Goal: Information Seeking & Learning: Check status

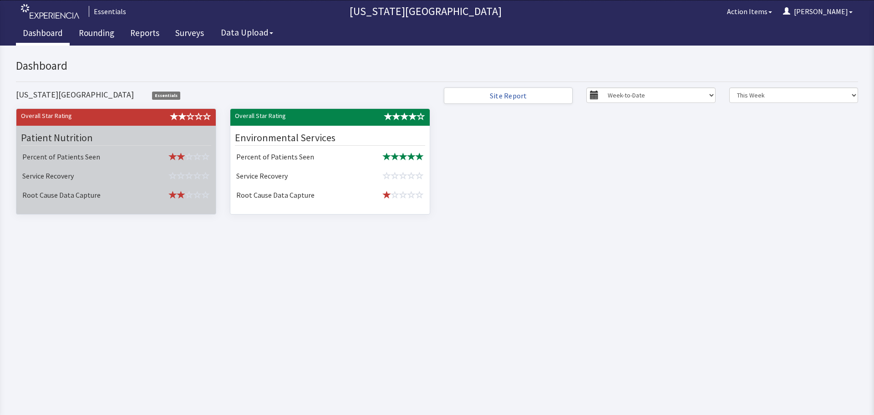
click at [92, 180] on td "Service Recovery" at bounding box center [81, 176] width 125 height 19
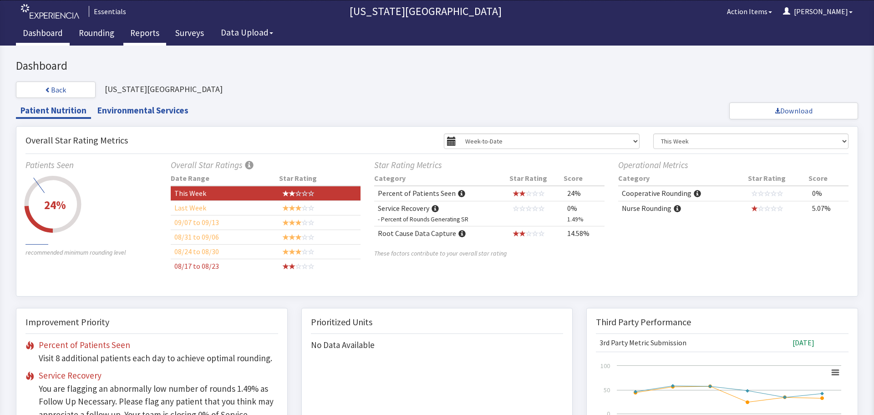
click at [148, 33] on link "Reports" at bounding box center [144, 34] width 43 height 23
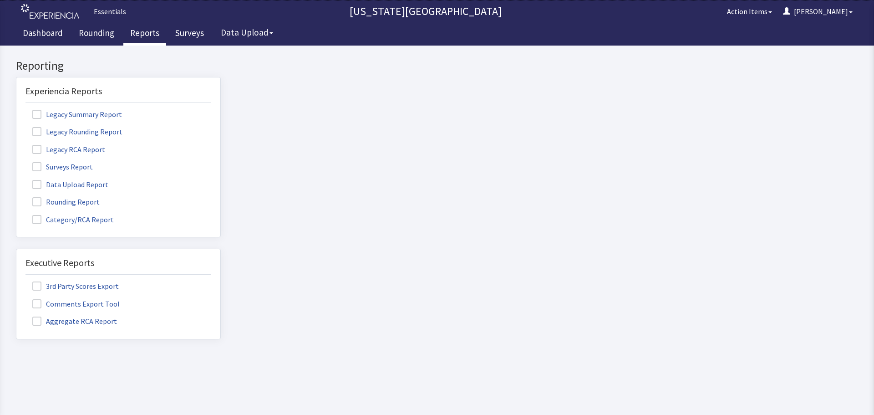
click at [35, 167] on span at bounding box center [36, 166] width 9 height 9
click at [16, 162] on input "Surveys Report" at bounding box center [16, 162] width 0 height 0
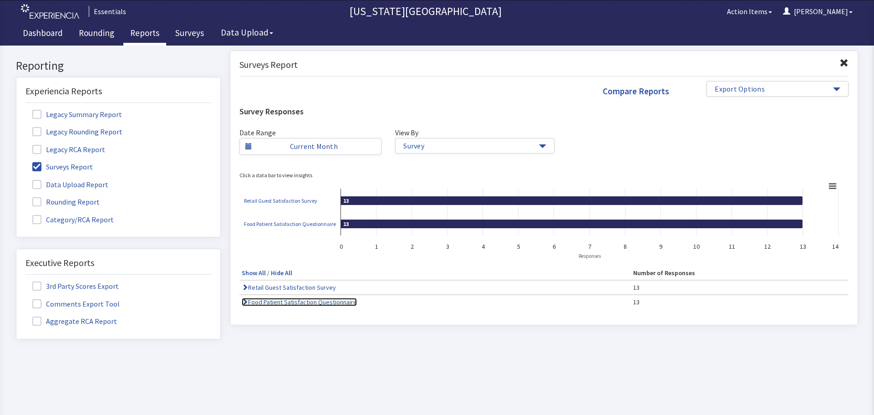
click at [346, 305] on link "Food Patient Satisfaction Questionnaire" at bounding box center [299, 302] width 115 height 8
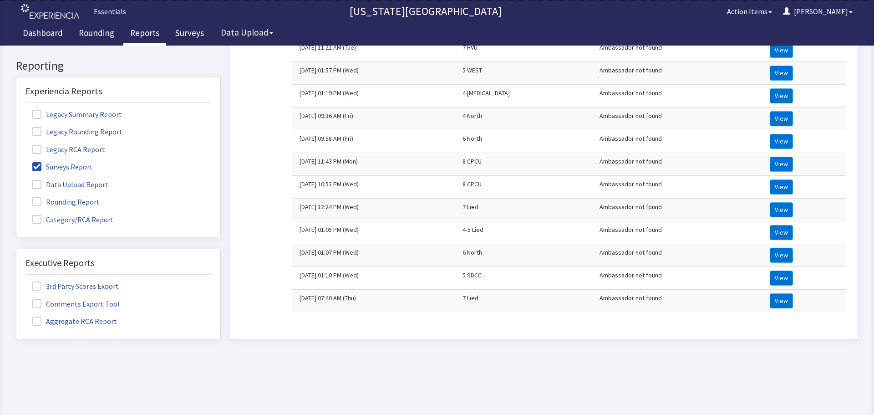
scroll to position [319, 0]
click at [779, 294] on button "View" at bounding box center [781, 300] width 23 height 15
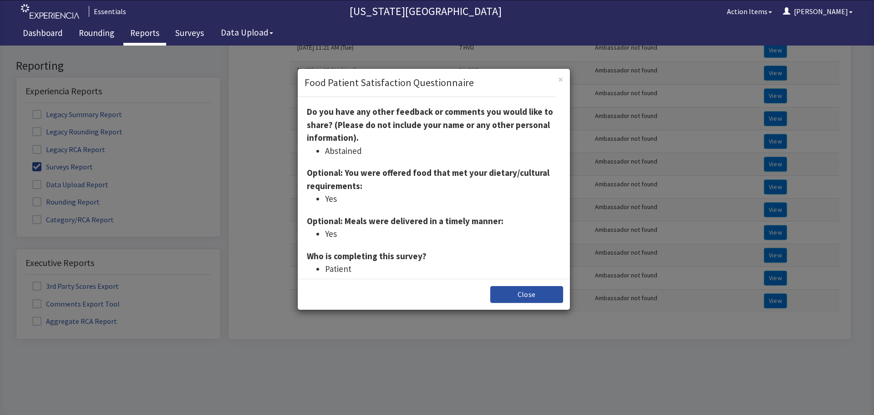
scroll to position [212, 0]
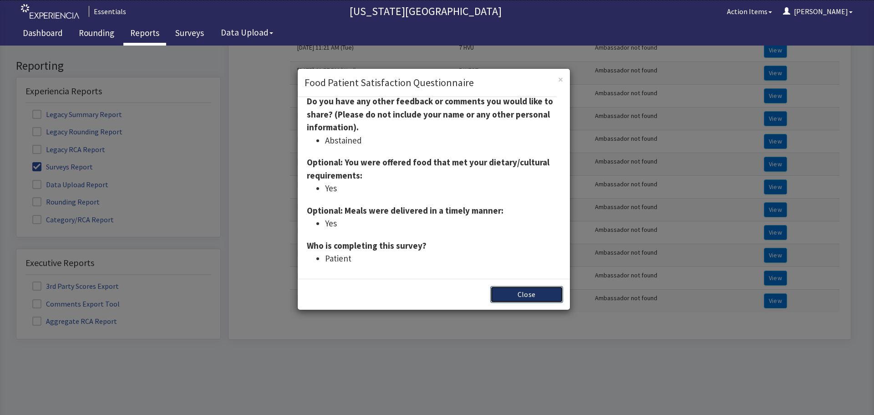
click at [516, 302] on button "Close" at bounding box center [526, 294] width 73 height 17
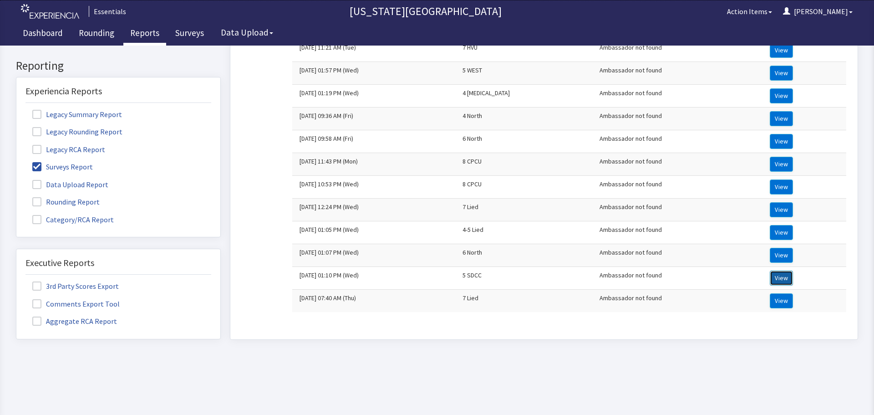
click at [770, 271] on button "View" at bounding box center [781, 278] width 23 height 15
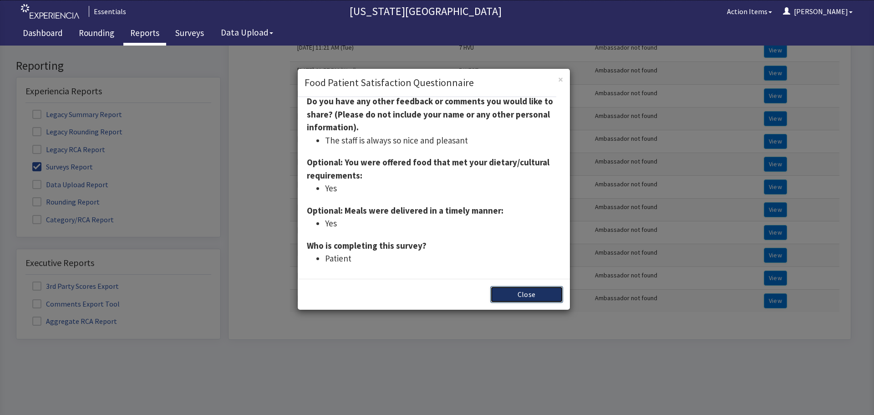
click at [505, 295] on button "Close" at bounding box center [526, 294] width 73 height 17
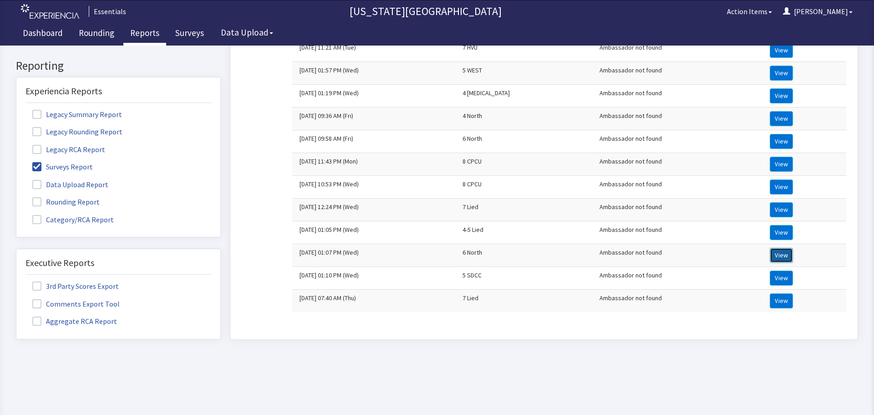
click at [772, 251] on button "View" at bounding box center [781, 255] width 23 height 15
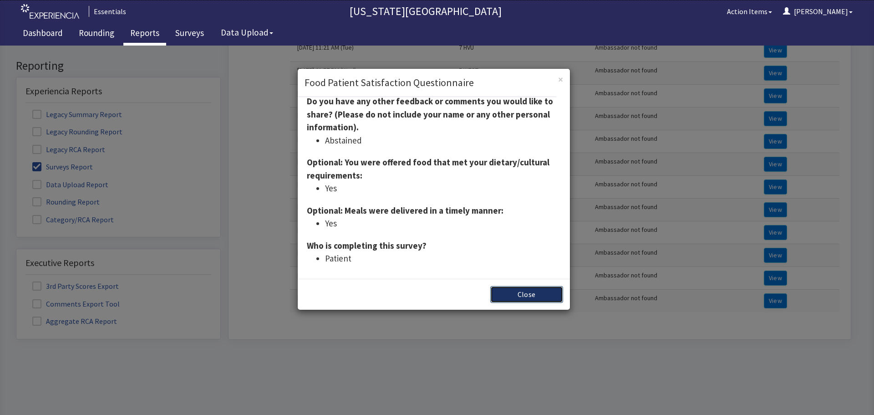
click at [496, 296] on button "Close" at bounding box center [526, 294] width 73 height 17
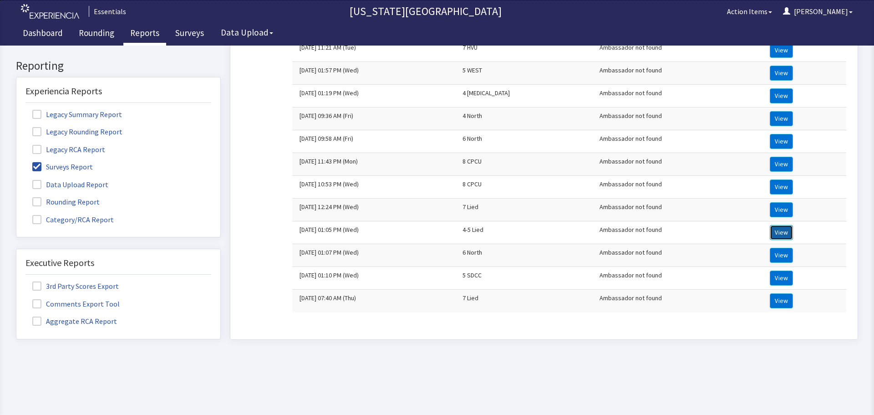
click at [770, 226] on button "View" at bounding box center [781, 232] width 23 height 15
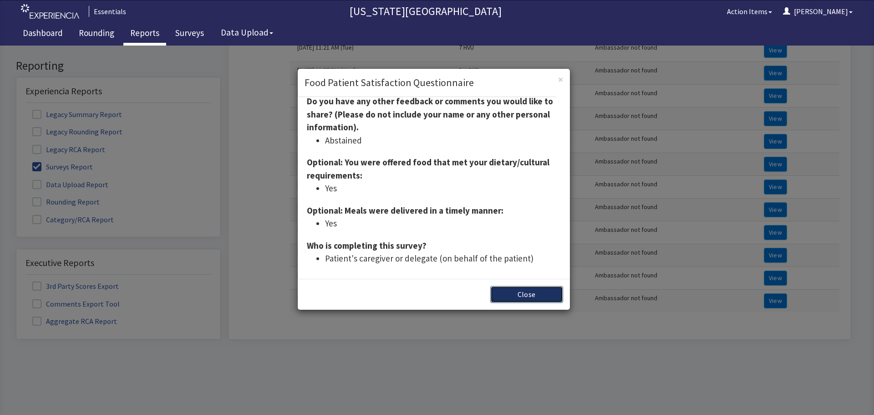
click at [510, 291] on button "Close" at bounding box center [526, 294] width 73 height 17
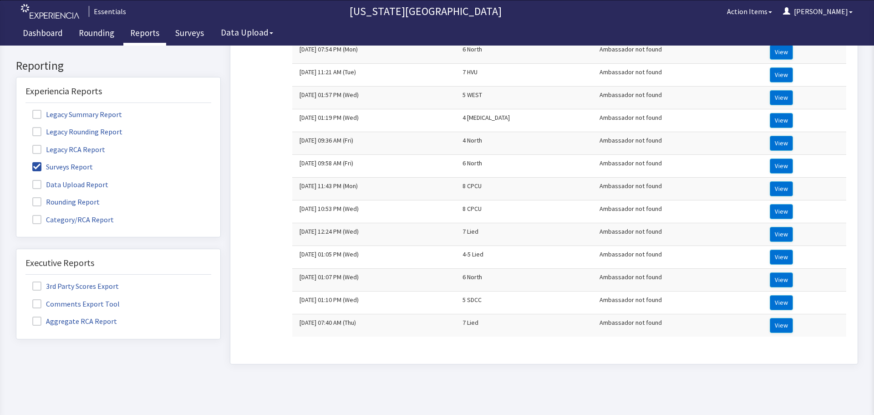
scroll to position [273, 0]
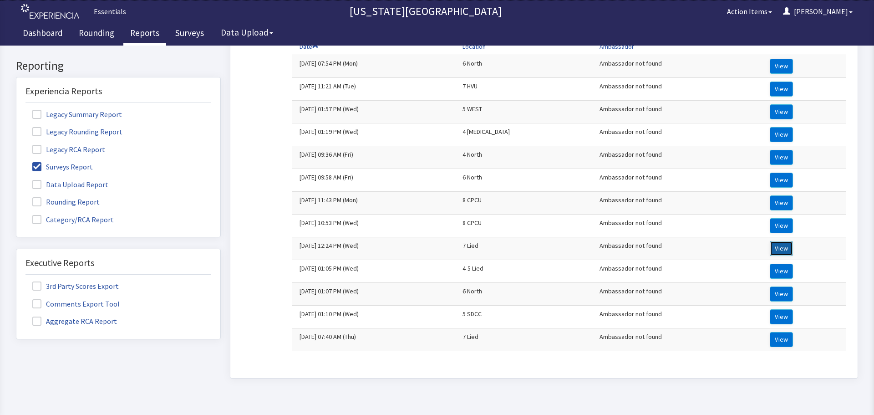
click at [770, 246] on button "View" at bounding box center [781, 248] width 23 height 15
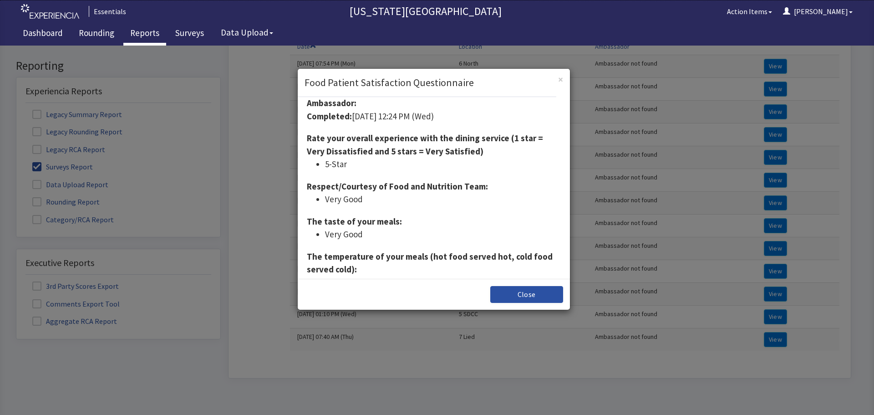
scroll to position [0, 0]
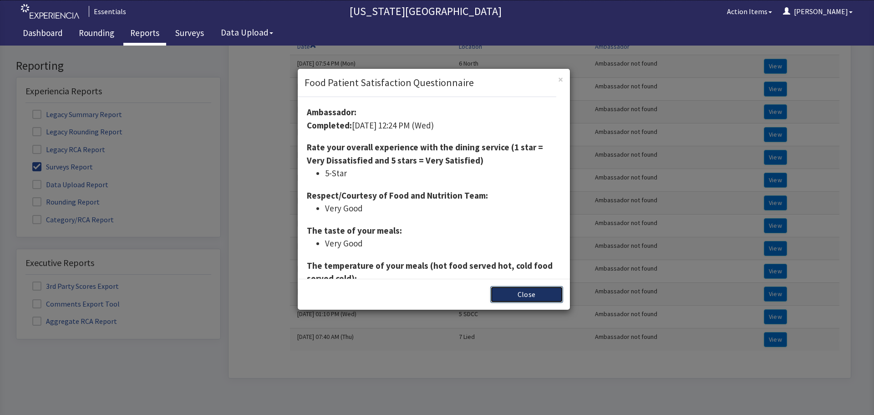
click at [538, 302] on button "Close" at bounding box center [526, 294] width 73 height 17
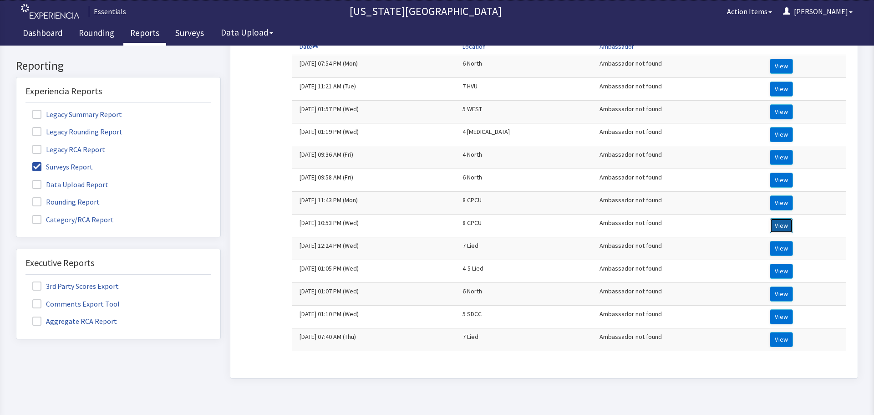
click at [770, 229] on button "View" at bounding box center [781, 225] width 23 height 15
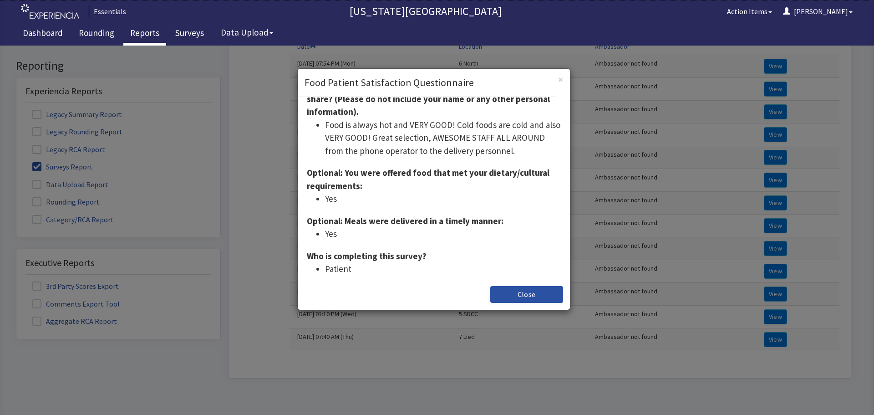
scroll to position [238, 0]
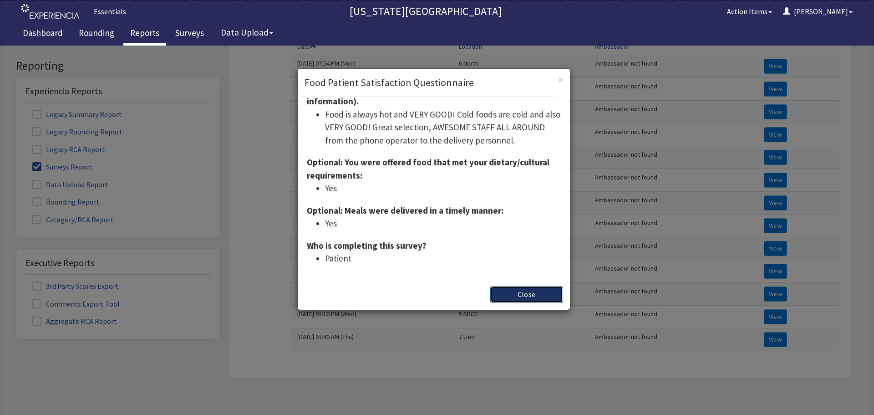
click at [512, 301] on button "Close" at bounding box center [526, 294] width 73 height 17
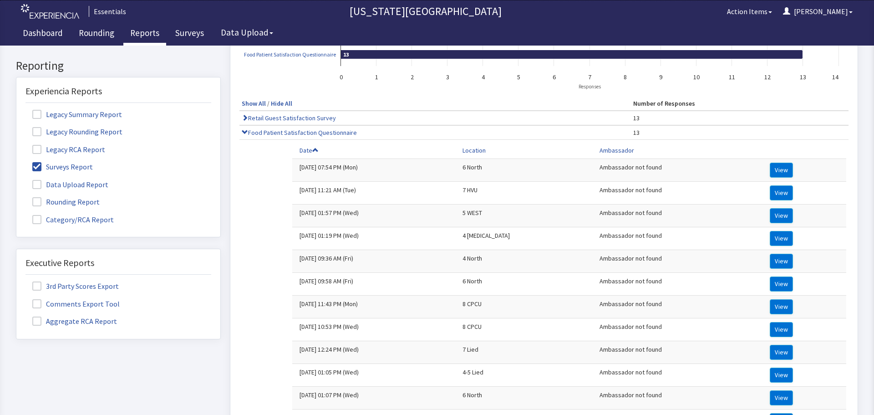
scroll to position [91, 0]
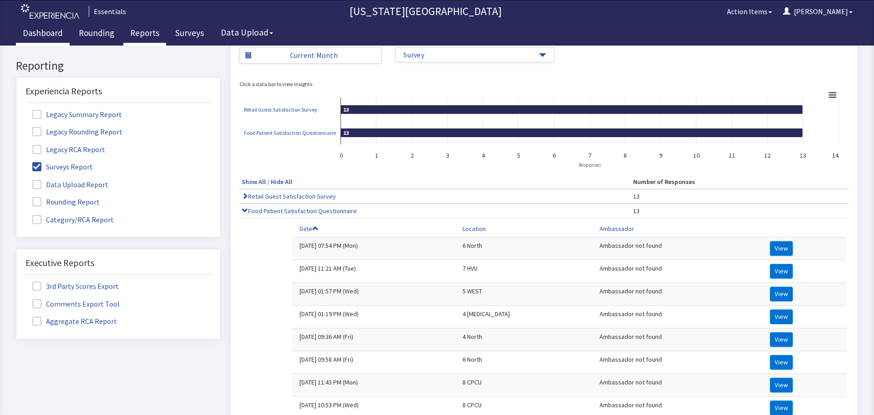
click at [36, 29] on link "Dashboard" at bounding box center [43, 34] width 54 height 23
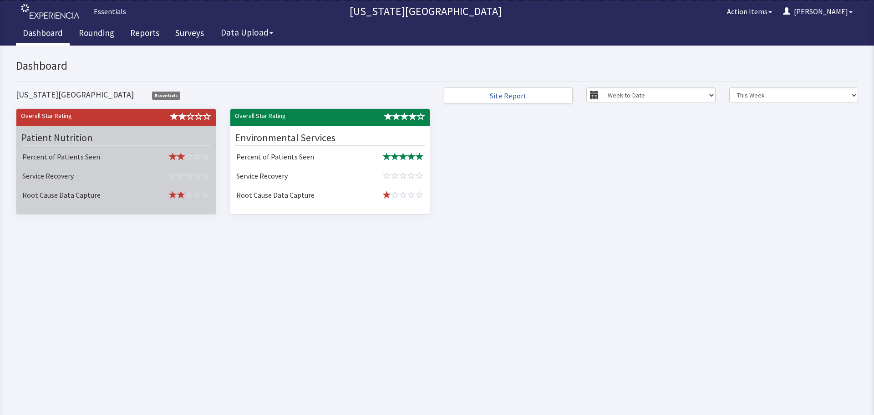
click at [155, 181] on td at bounding box center [178, 176] width 70 height 19
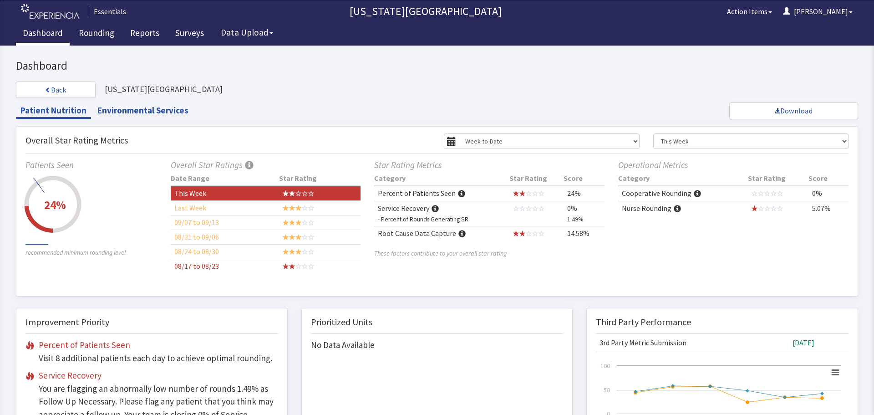
click at [458, 192] on span at bounding box center [461, 193] width 7 height 7
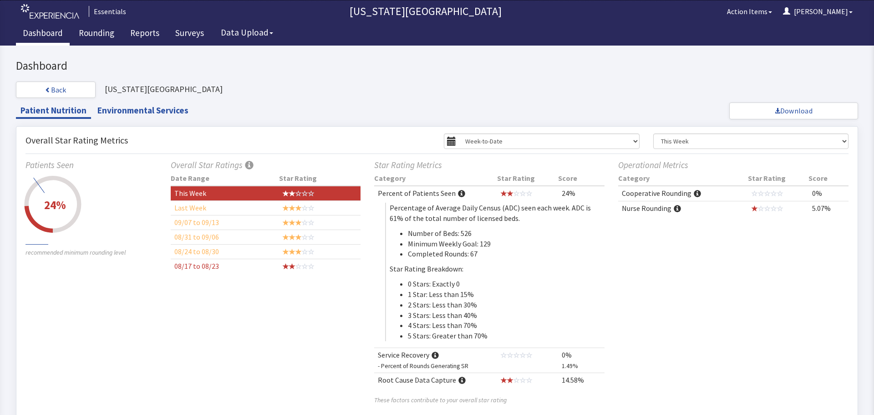
click at [458, 192] on span at bounding box center [461, 193] width 7 height 7
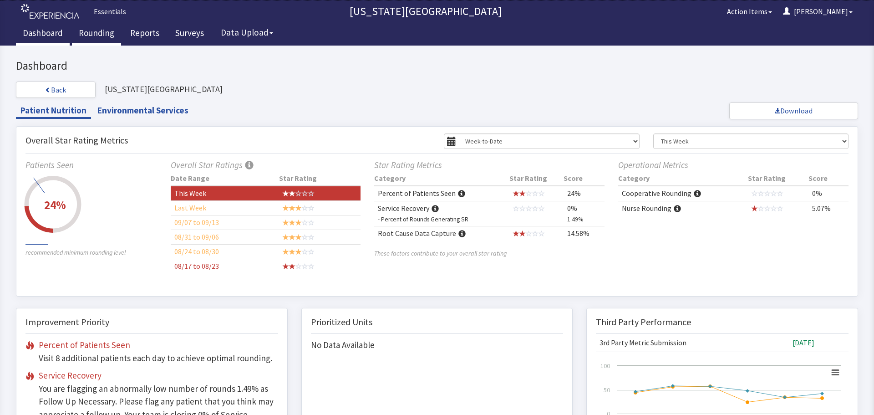
click at [112, 31] on link "Rounding" at bounding box center [96, 34] width 49 height 23
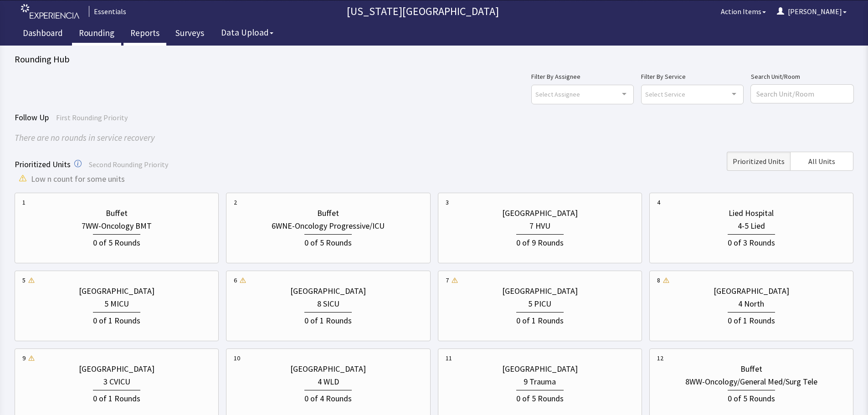
click at [134, 39] on link "Reports" at bounding box center [144, 34] width 43 height 23
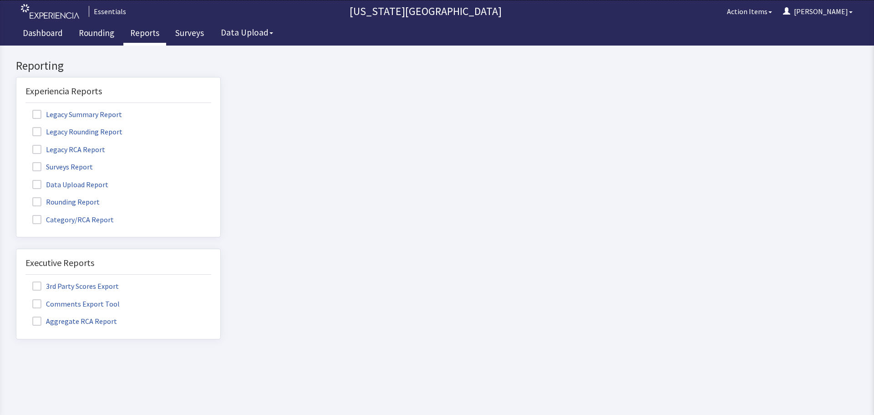
click at [38, 203] on span at bounding box center [36, 201] width 9 height 9
click at [16, 197] on input "Rounding Report" at bounding box center [16, 197] width 0 height 0
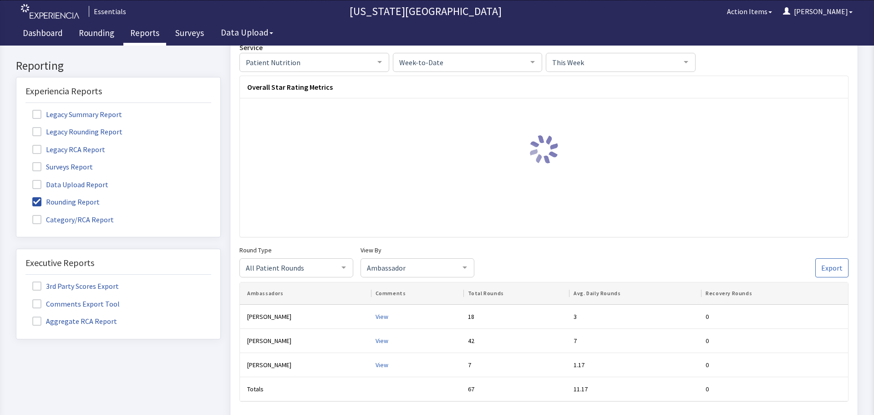
scroll to position [137, 0]
